Goal: Navigation & Orientation: Find specific page/section

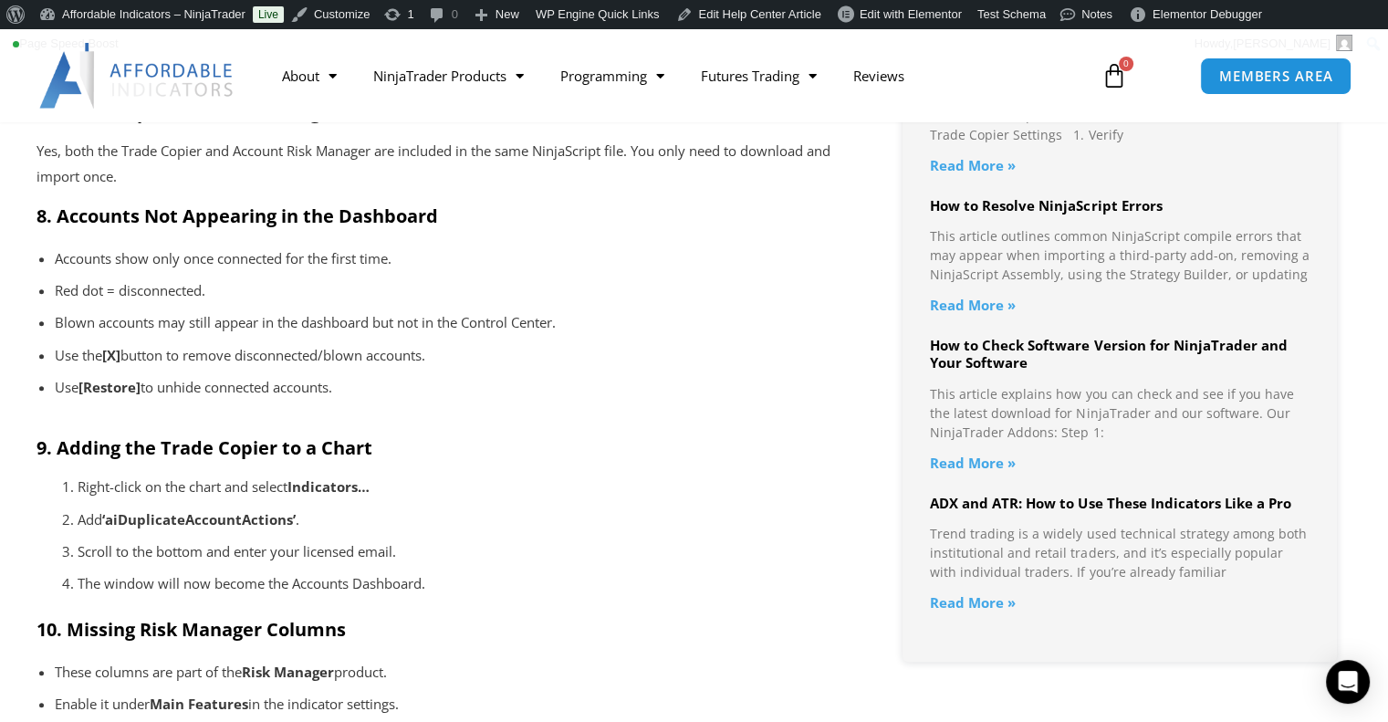
scroll to position [1551, 0]
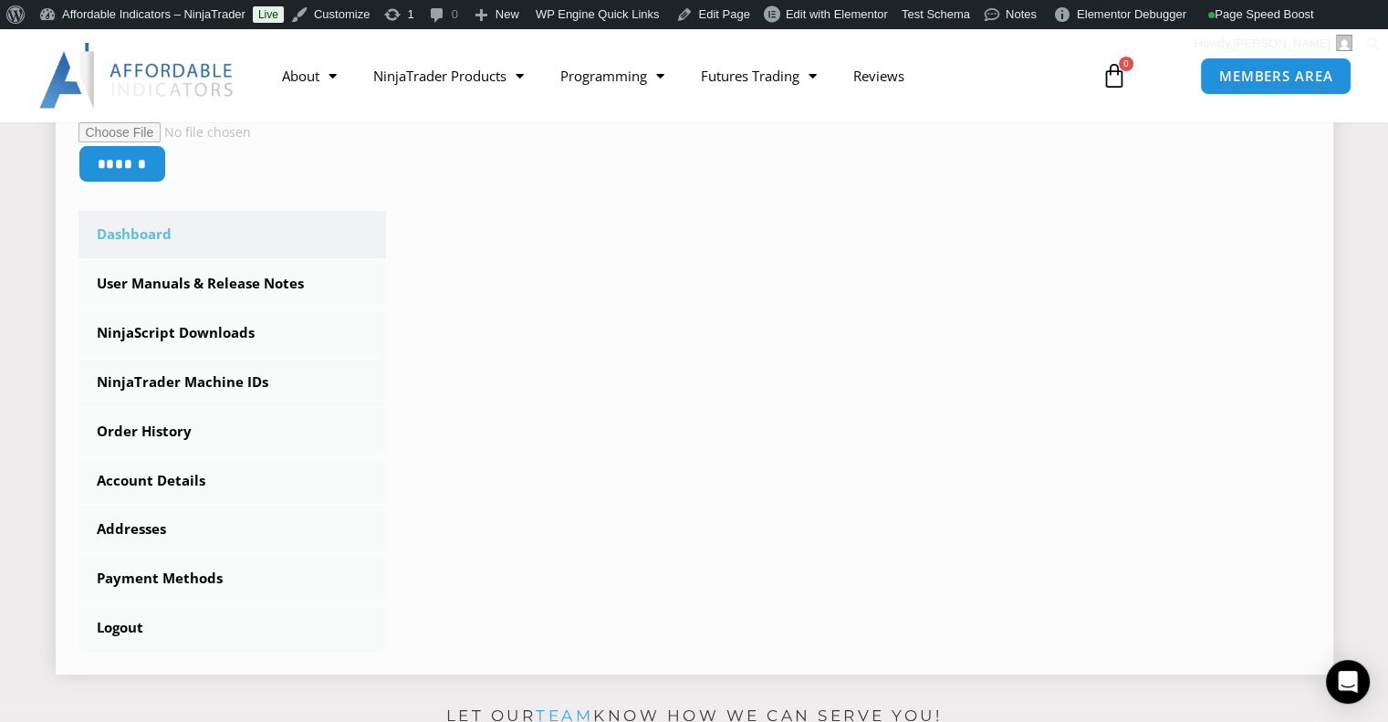
scroll to position [456, 0]
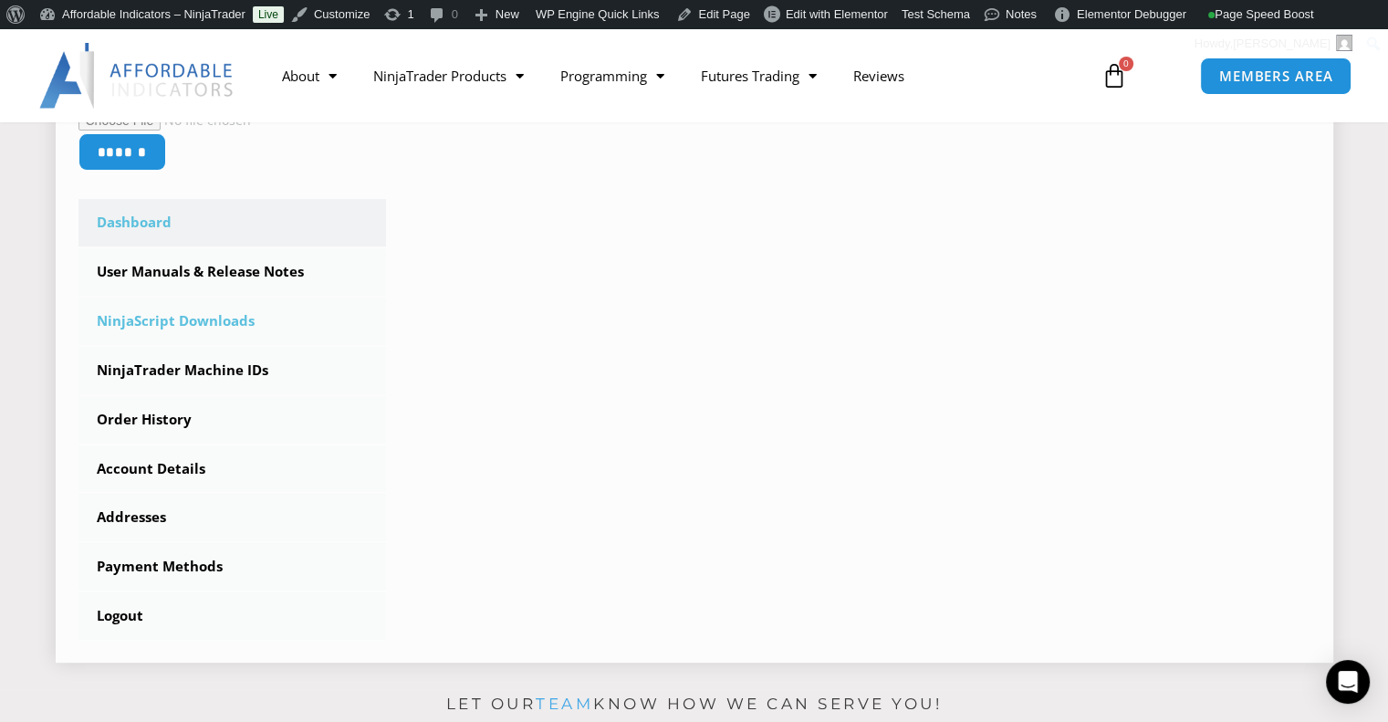
click at [193, 322] on link "NinjaScript Downloads" at bounding box center [232, 320] width 308 height 47
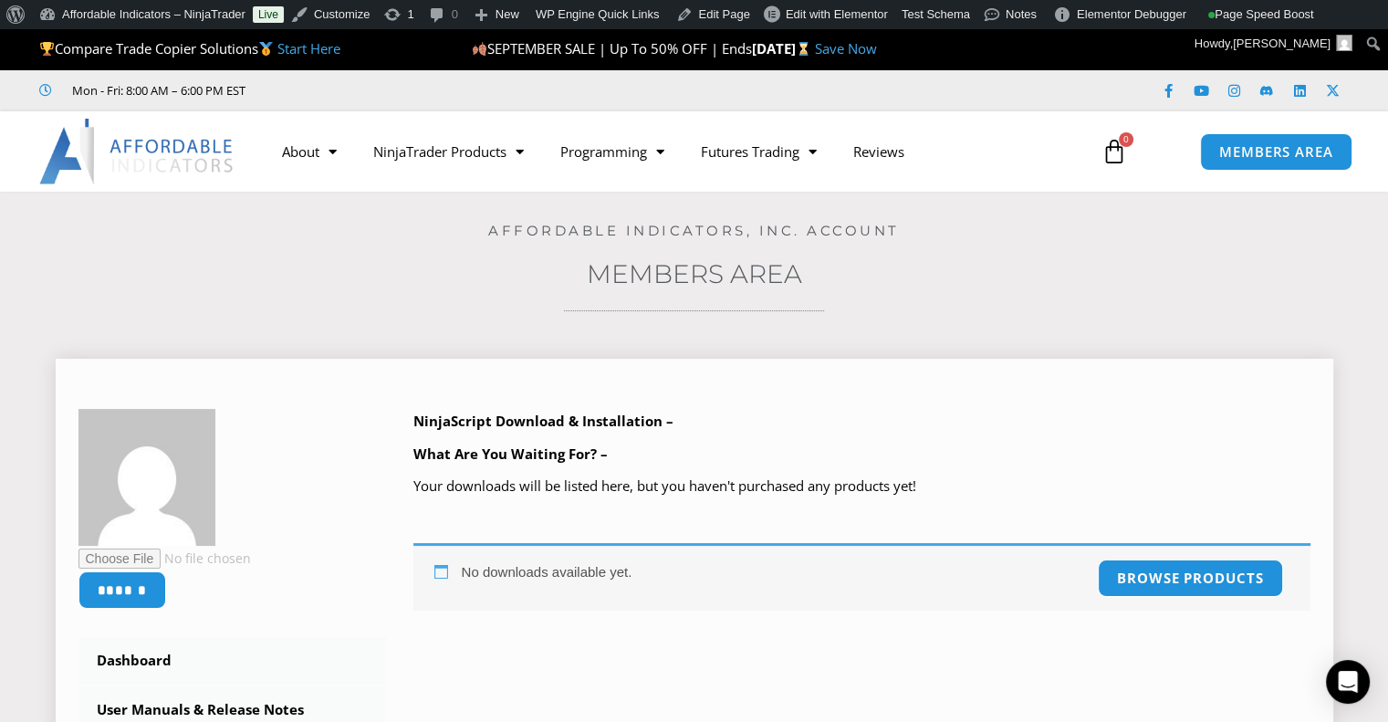
scroll to position [233, 0]
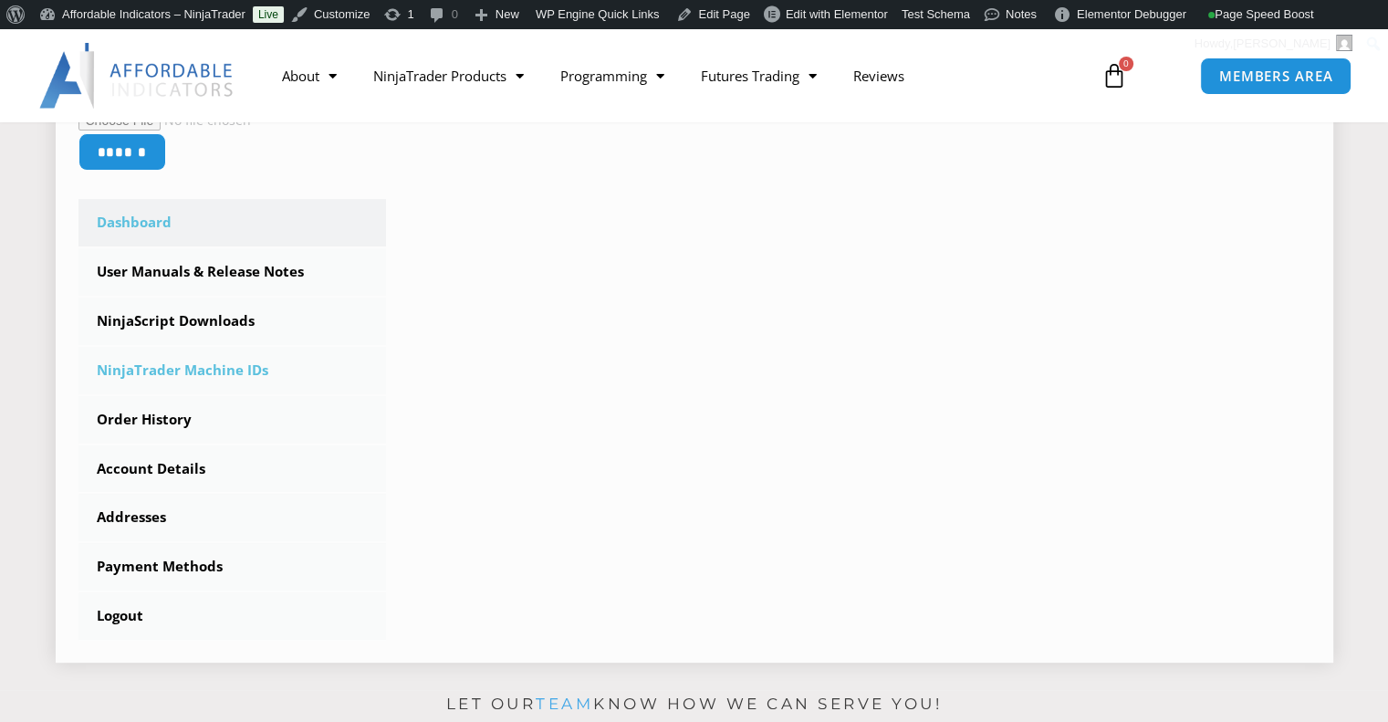
scroll to position [456, 0]
click at [192, 272] on link "User Manuals & Release Notes" at bounding box center [232, 271] width 308 height 47
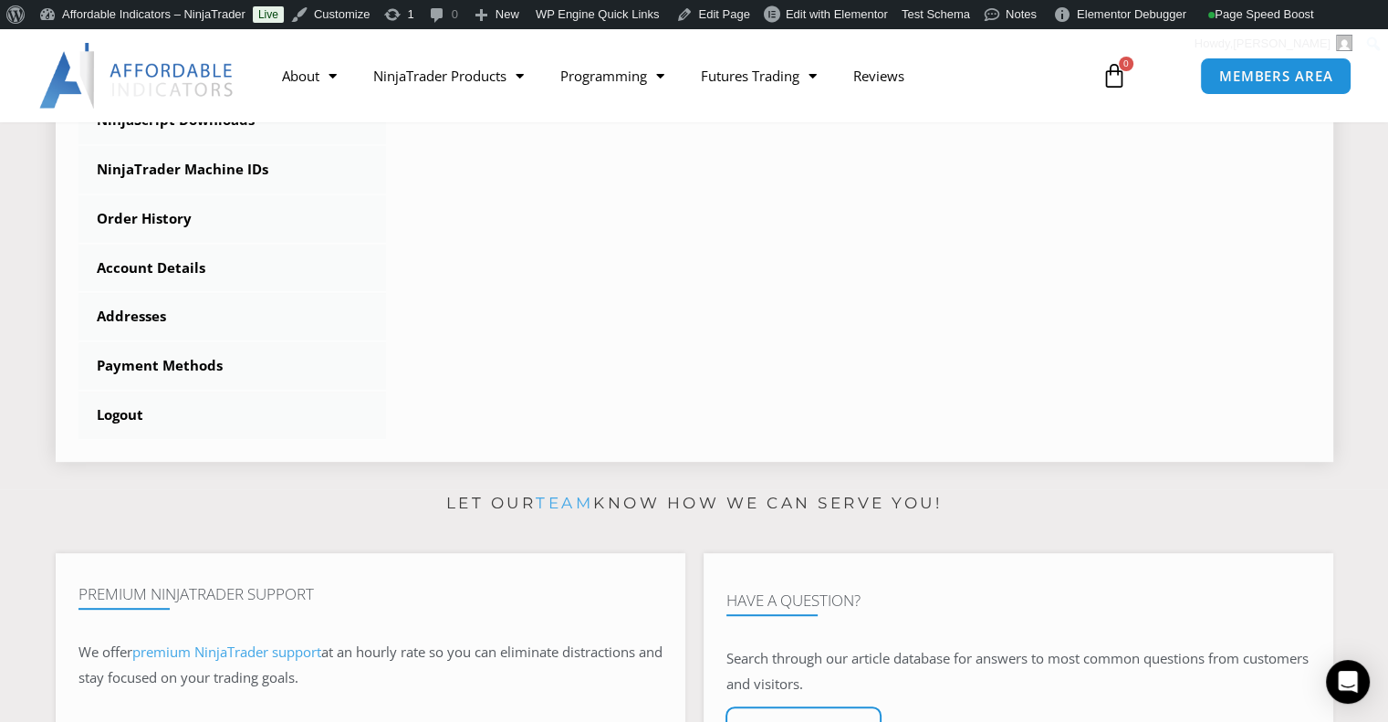
scroll to position [274, 0]
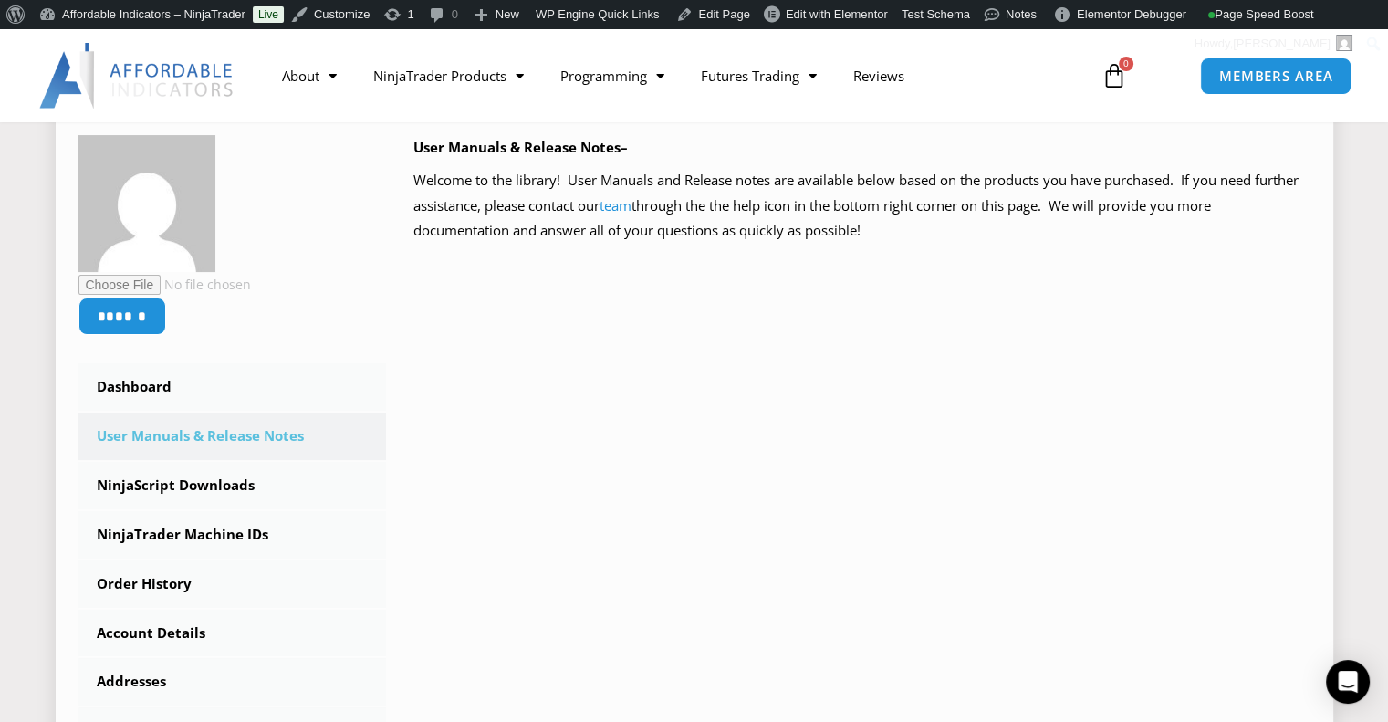
click at [175, 435] on link "User Manuals & Release Notes" at bounding box center [232, 435] width 308 height 47
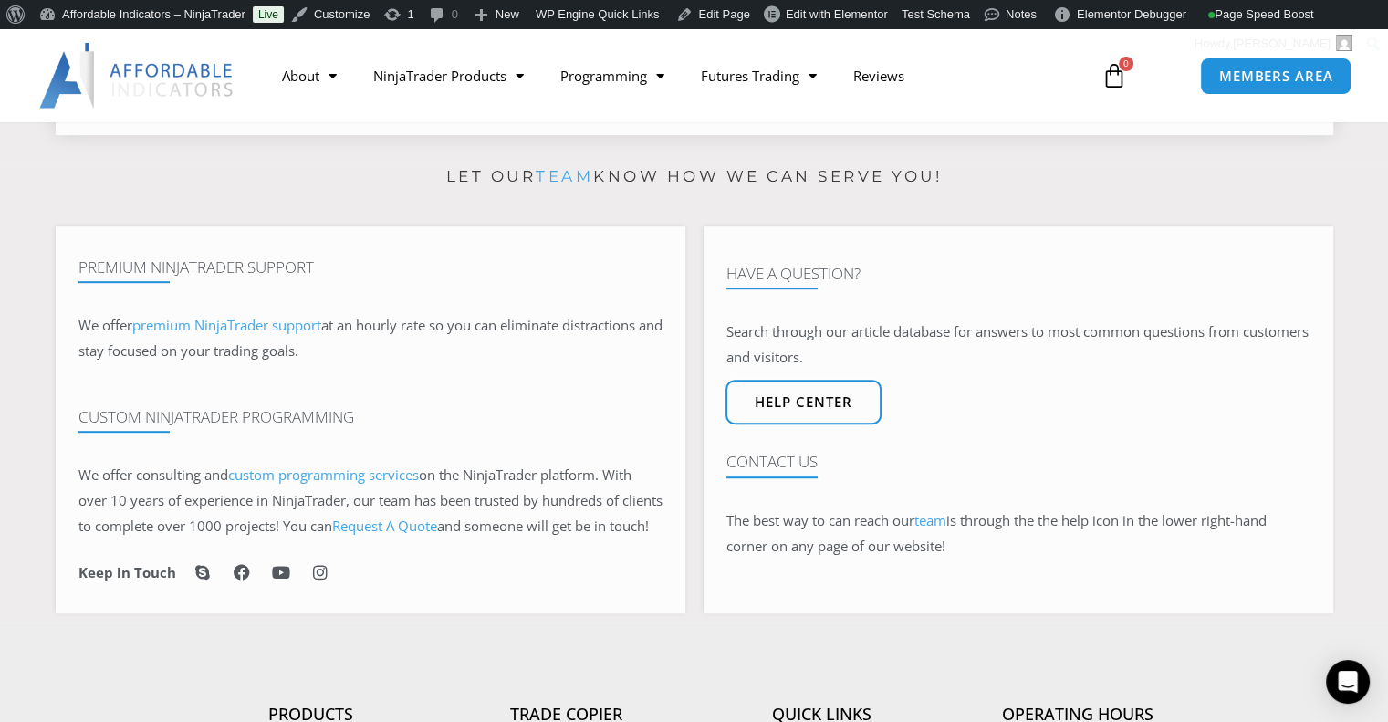
scroll to position [1004, 0]
